Goal: Check status: Check status

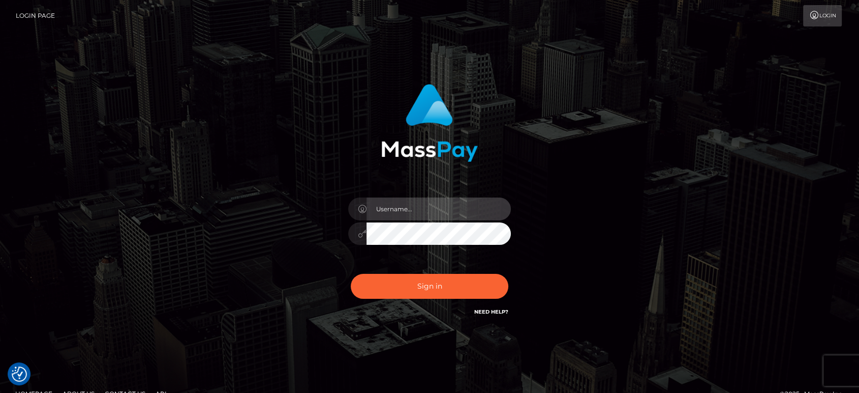
click at [404, 208] on input "text" at bounding box center [439, 208] width 144 height 23
type input "[PERSON_NAME].B2"
click at [351, 274] on button "Sign in" at bounding box center [430, 286] width 158 height 25
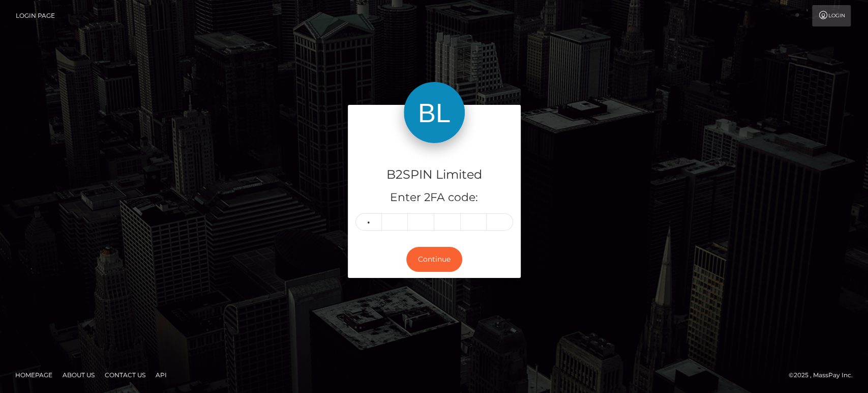
type input "9"
type input "1"
type input "4"
type input "2"
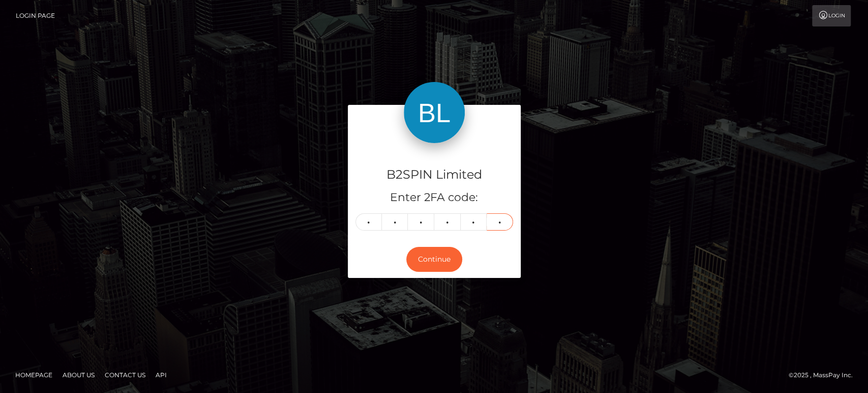
type input "3"
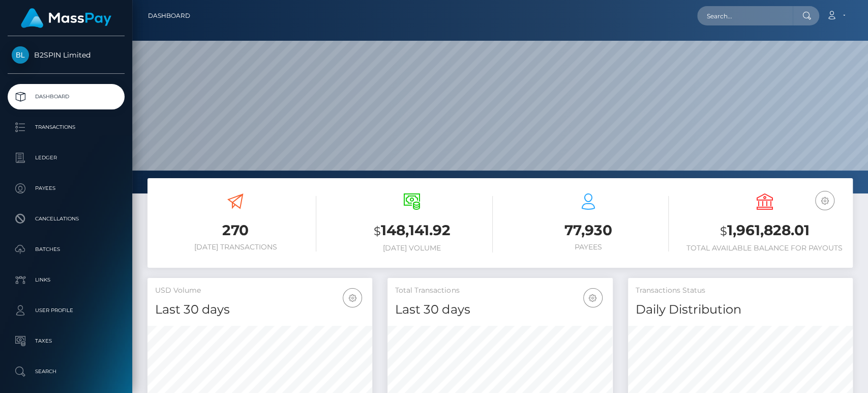
scroll to position [179, 225]
click at [780, 228] on h3 "$ 1,961,828.01" at bounding box center [764, 230] width 161 height 21
copy h3 "1,961,828.01"
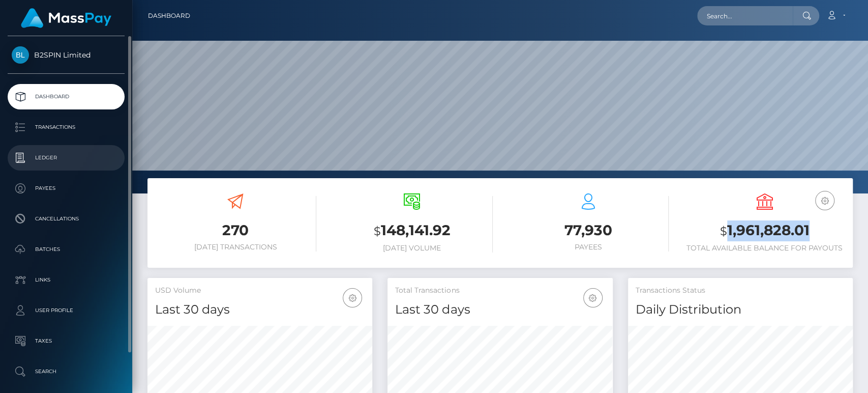
click at [57, 152] on p "Ledger" at bounding box center [66, 157] width 109 height 15
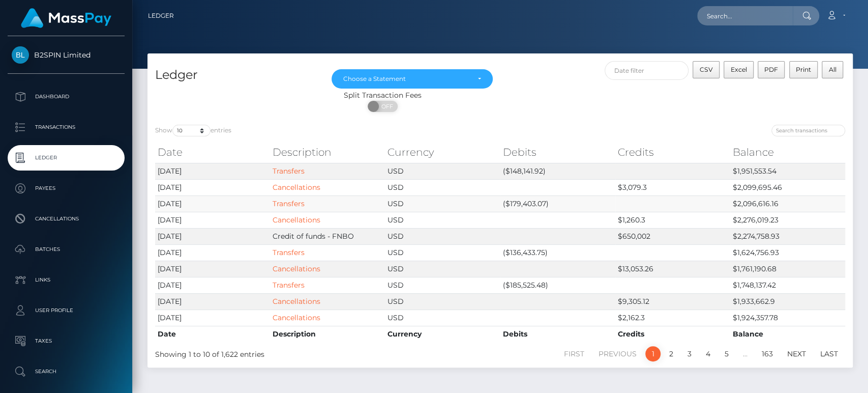
click at [517, 195] on td "($179,403.07)" at bounding box center [557, 203] width 115 height 16
click at [521, 202] on td "($179,403.07)" at bounding box center [557, 203] width 115 height 16
copy td "179,403.07"
click at [526, 171] on td "($148,141.92)" at bounding box center [557, 171] width 115 height 16
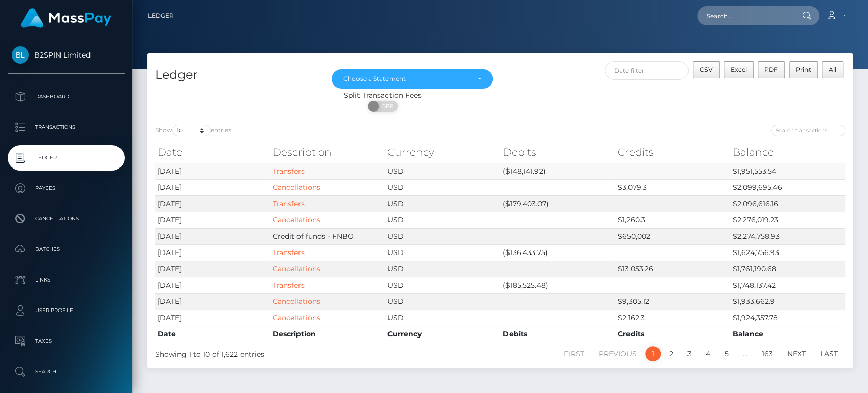
click at [526, 170] on td "($148,141.92)" at bounding box center [557, 171] width 115 height 16
click at [520, 202] on td "($179,403.07)" at bounding box center [557, 203] width 115 height 16
drag, startPoint x: 520, startPoint y: 202, endPoint x: 322, endPoint y: 211, distance: 198.0
click at [519, 203] on td "($179,403.07)" at bounding box center [557, 203] width 115 height 16
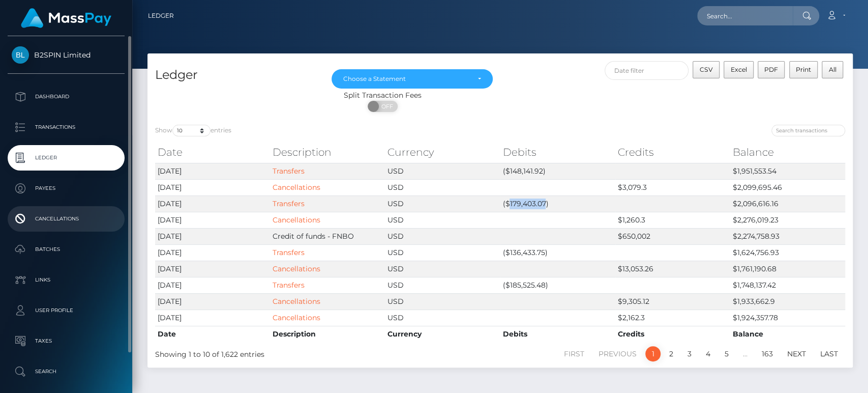
copy td "179,403.07"
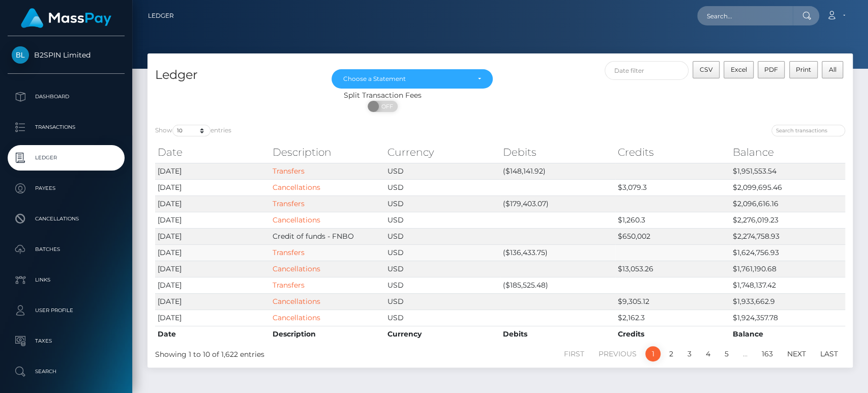
click at [521, 250] on td "($136,433.75)" at bounding box center [557, 252] width 115 height 16
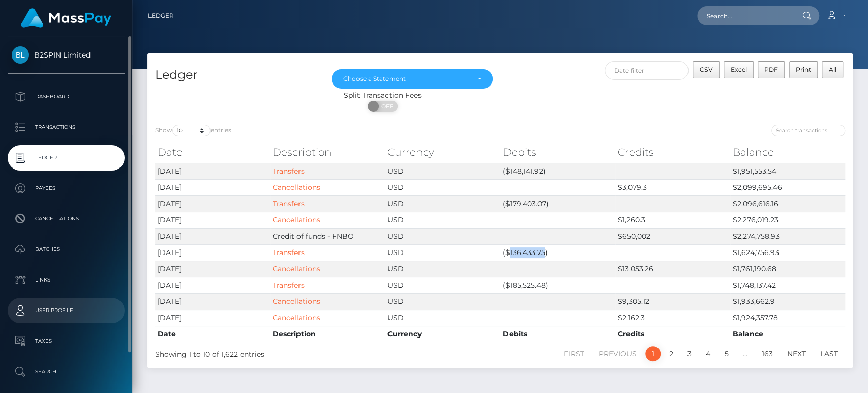
copy td "136,433.75"
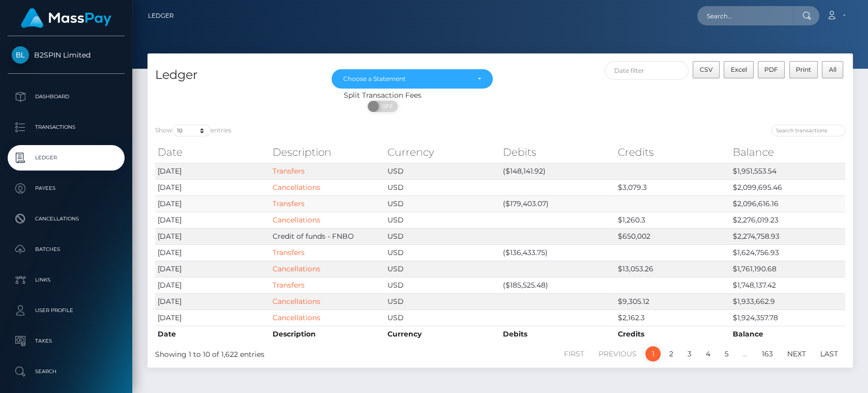
click at [517, 202] on td "($179,403.07)" at bounding box center [557, 203] width 115 height 16
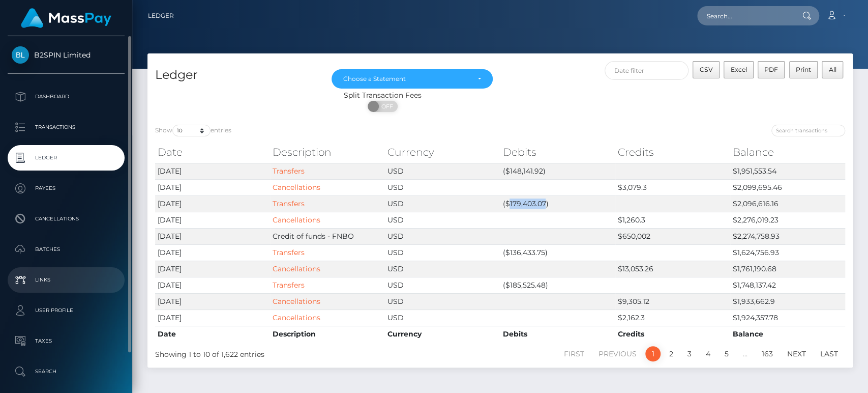
copy td "179,403.07"
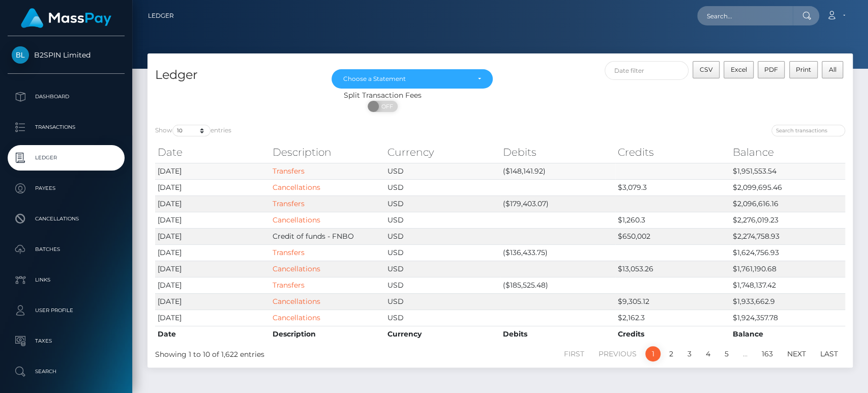
click at [529, 164] on td "($148,141.92)" at bounding box center [557, 171] width 115 height 16
click at [527, 169] on td "($148,141.92)" at bounding box center [557, 171] width 115 height 16
copy td "148,141.92"
